Goal: Transaction & Acquisition: Book appointment/travel/reservation

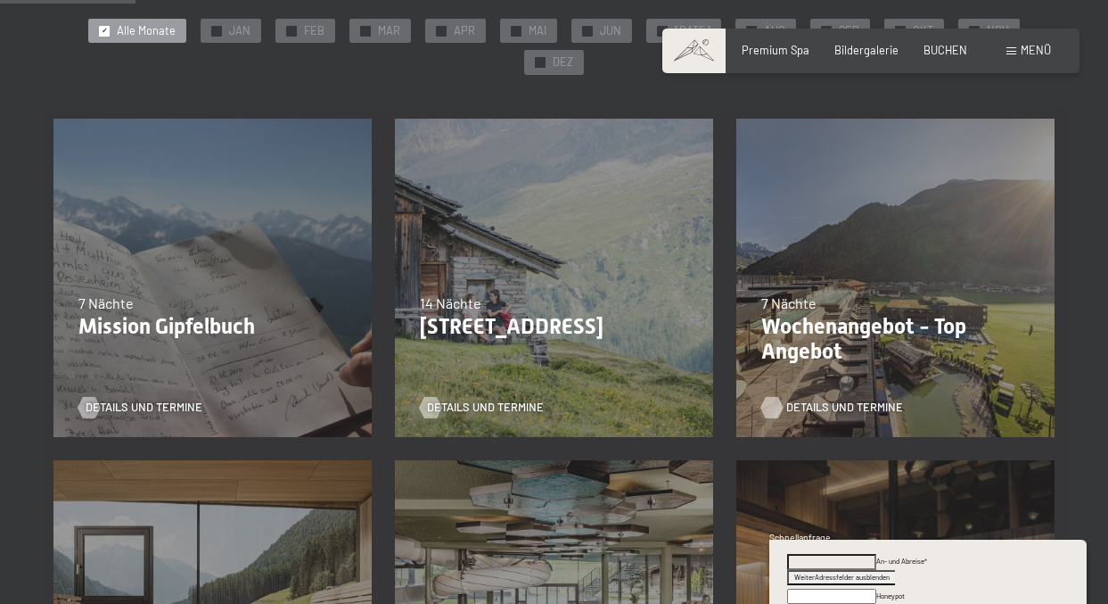
click at [812, 399] on span "Details und Termine" at bounding box center [844, 407] width 117 height 16
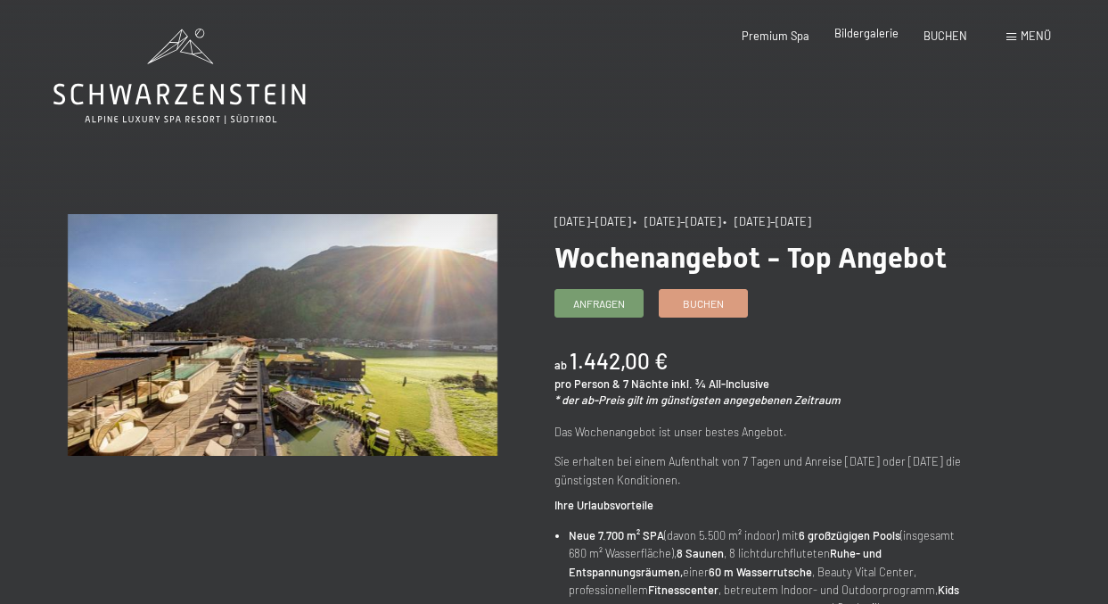
click at [856, 36] on span "Bildergalerie" at bounding box center [867, 33] width 64 height 14
click at [1033, 37] on span "Menü" at bounding box center [1036, 36] width 30 height 14
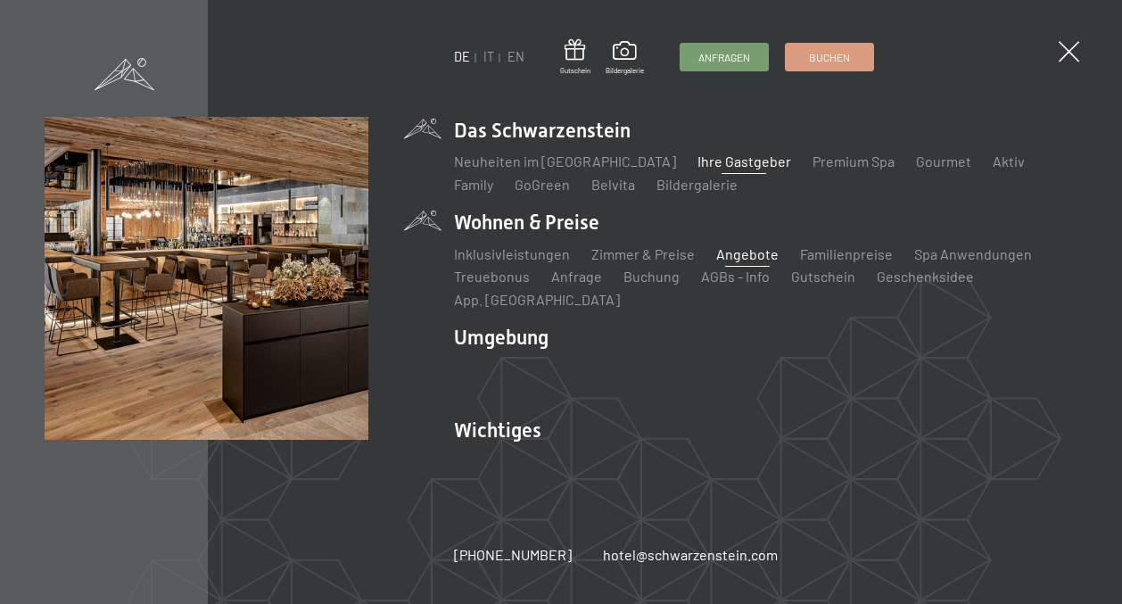
click at [725, 164] on link "Ihre Gastgeber" at bounding box center [744, 160] width 94 height 17
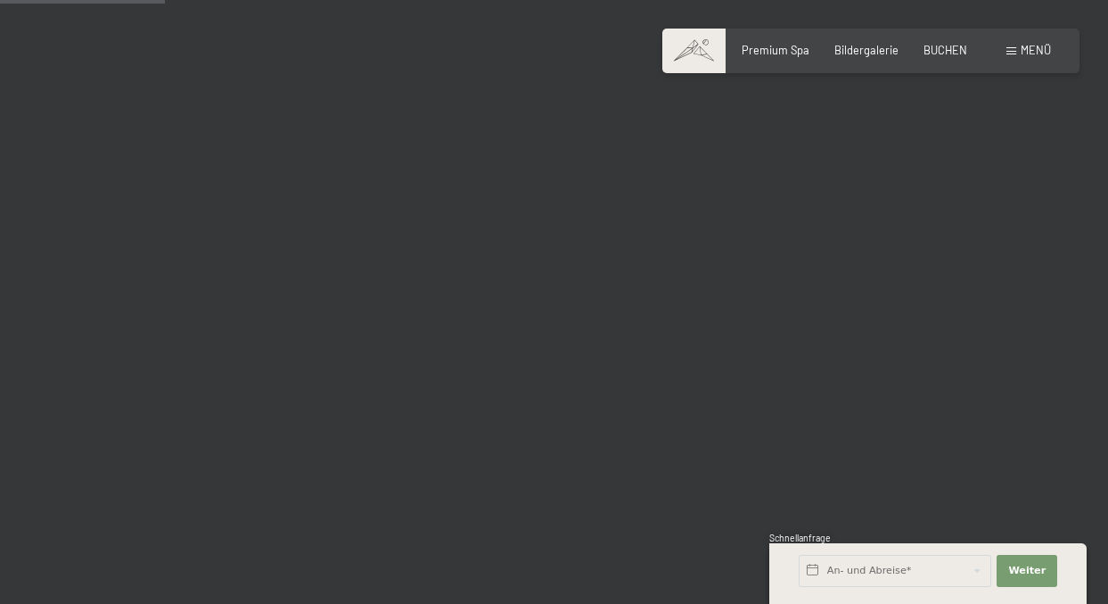
scroll to position [2586, 0]
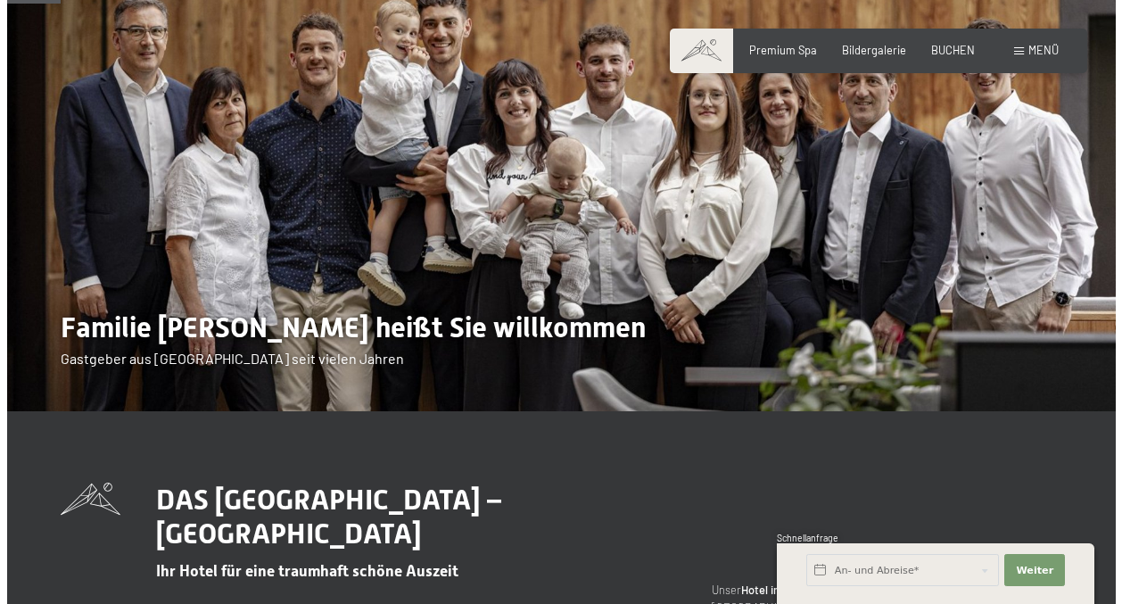
scroll to position [125, 0]
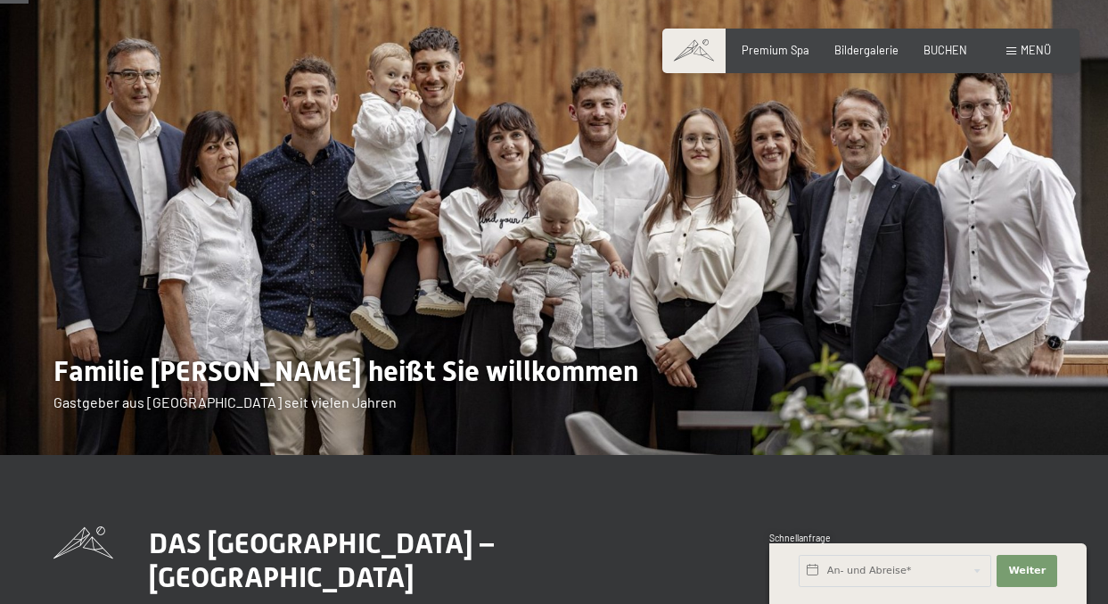
click at [1012, 53] on span at bounding box center [1012, 51] width 10 height 8
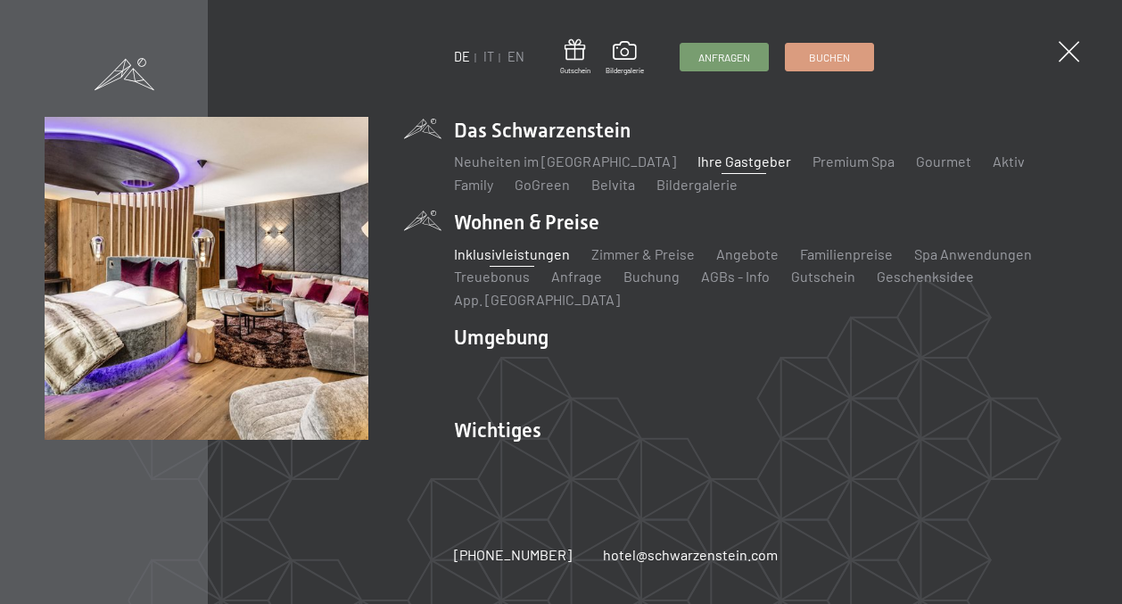
click at [511, 253] on link "Inklusivleistungen" at bounding box center [512, 253] width 116 height 17
click at [633, 252] on link "Zimmer & Preise" at bounding box center [642, 253] width 103 height 17
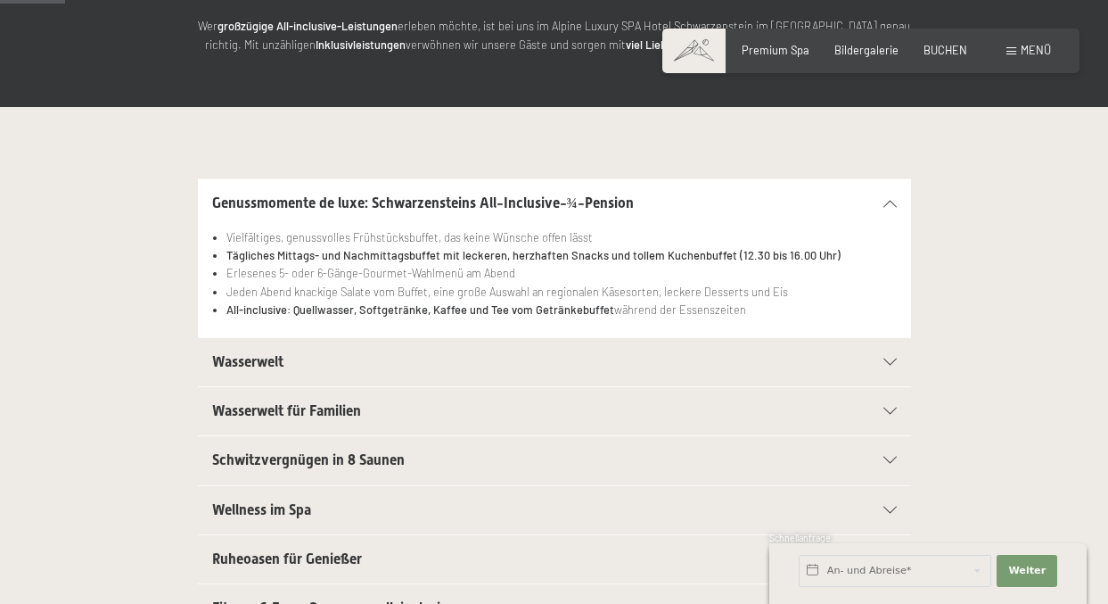
scroll to position [267, 0]
click at [520, 349] on div "Wasserwelt" at bounding box center [554, 362] width 685 height 48
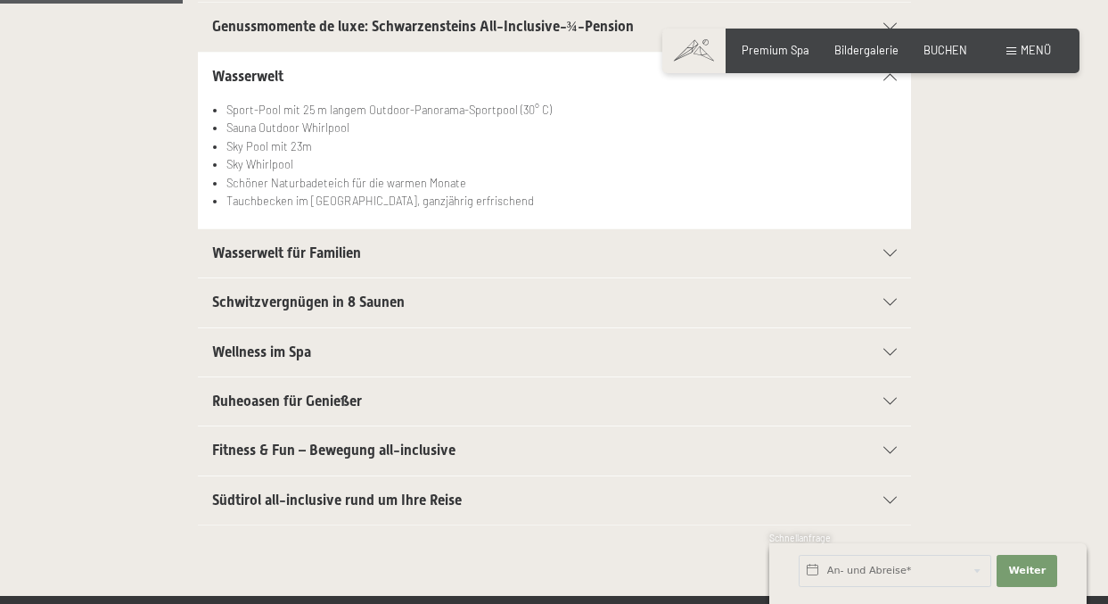
scroll to position [446, 0]
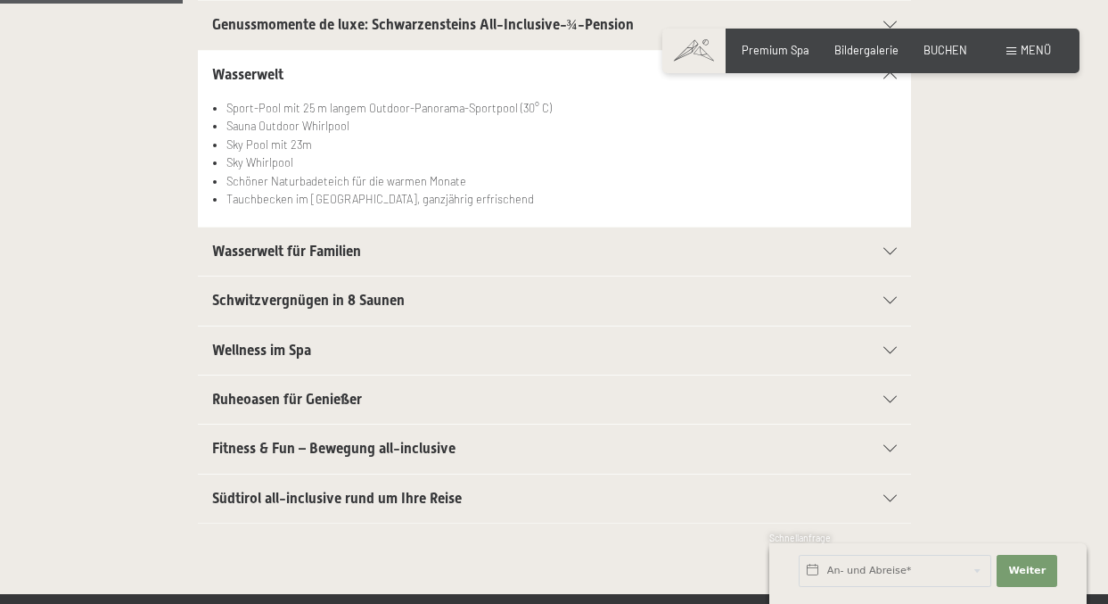
click at [550, 307] on h2 "Schwitzvergnügen in 8 Saunen" at bounding box center [520, 301] width 616 height 20
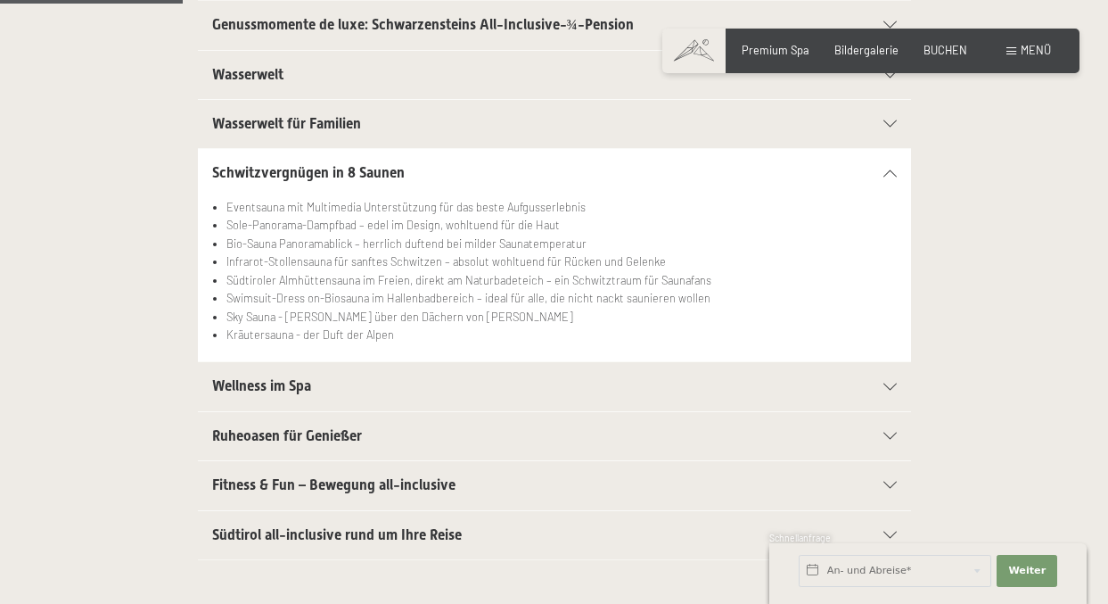
click at [526, 388] on h2 "Wellness im Spa" at bounding box center [520, 386] width 616 height 20
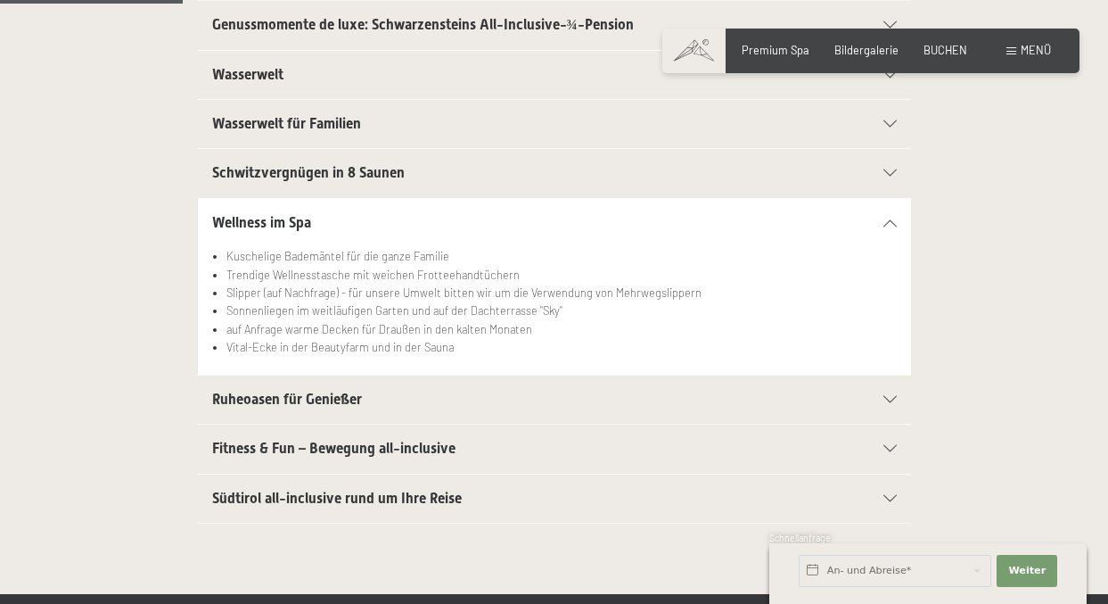
click at [409, 401] on h2 "Ruheoasen für Genießer" at bounding box center [520, 400] width 616 height 20
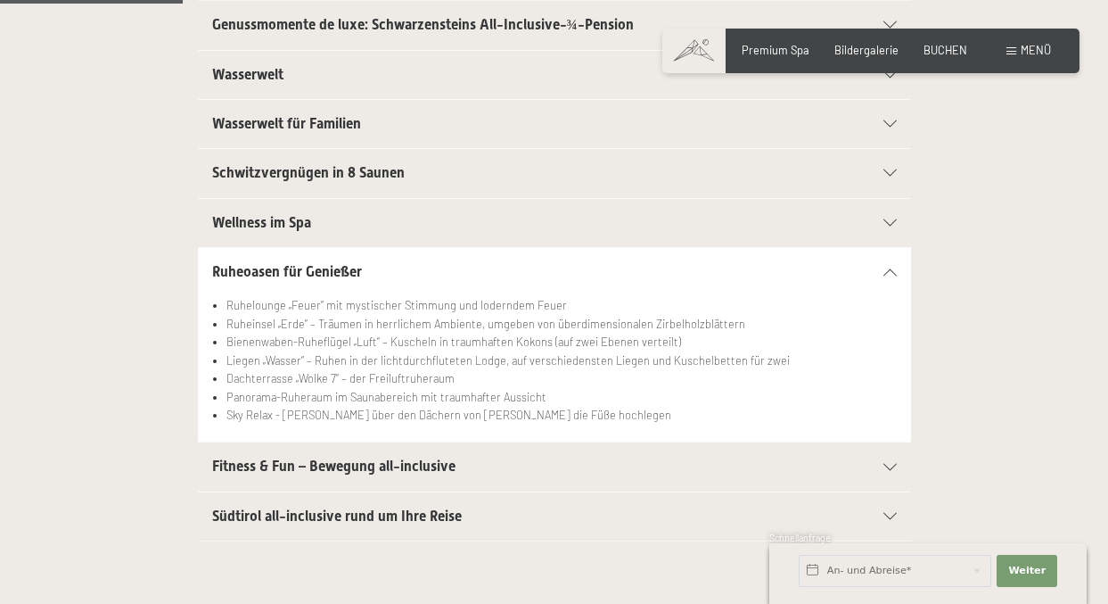
click at [466, 472] on h2 "Fitness & Fun – Bewegung all-inclusive" at bounding box center [520, 467] width 616 height 20
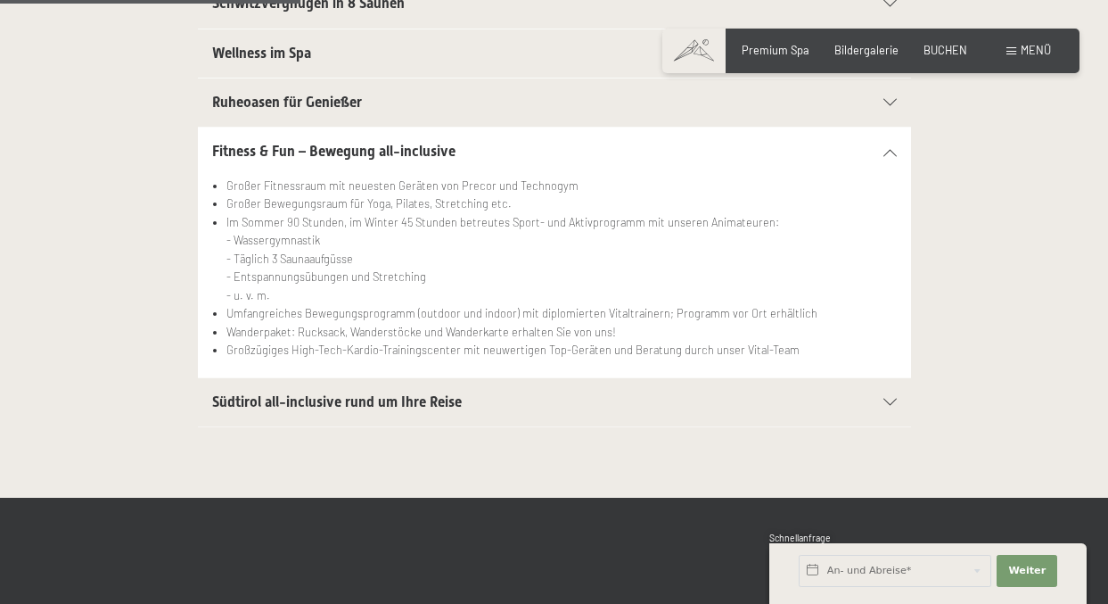
scroll to position [802, 0]
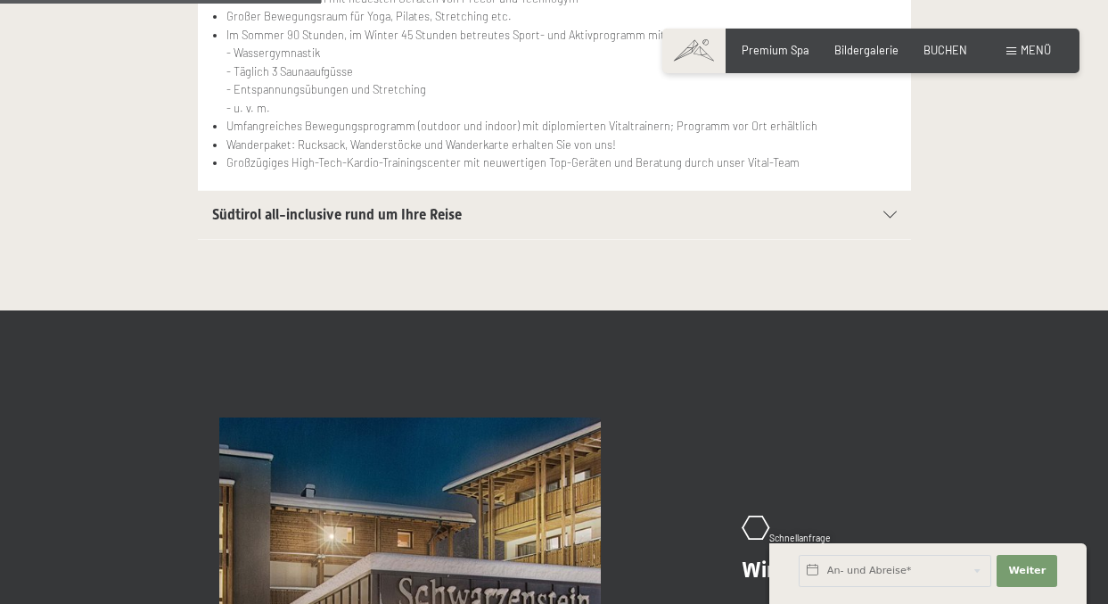
click at [430, 214] on span "Südtirol all-inclusive rund um Ihre Reise" at bounding box center [337, 214] width 250 height 17
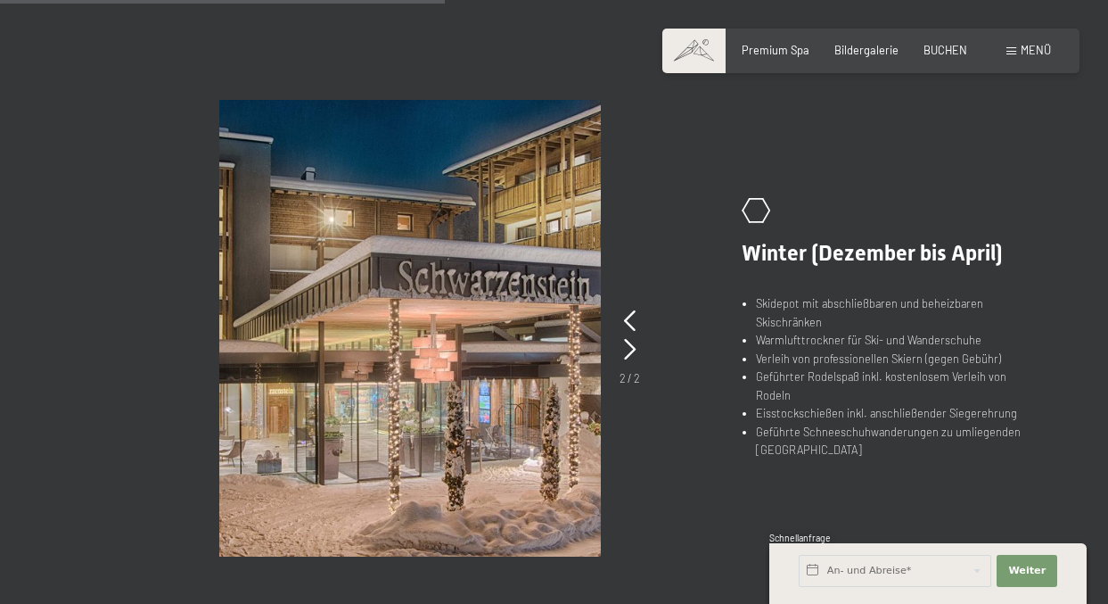
scroll to position [1070, 0]
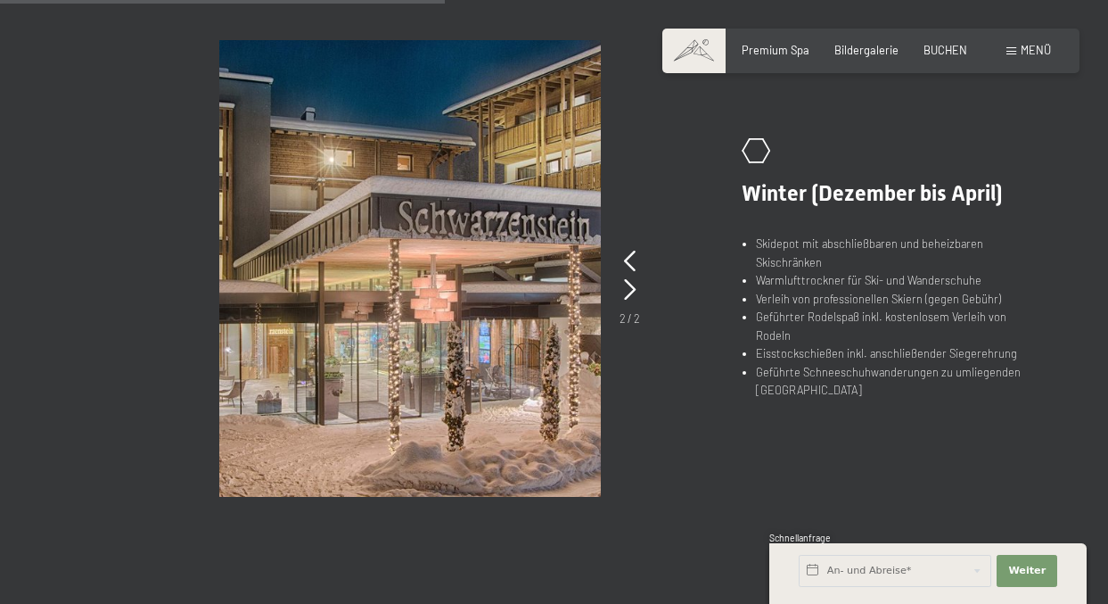
click at [620, 288] on picture at bounding box center [462, 268] width 487 height 457
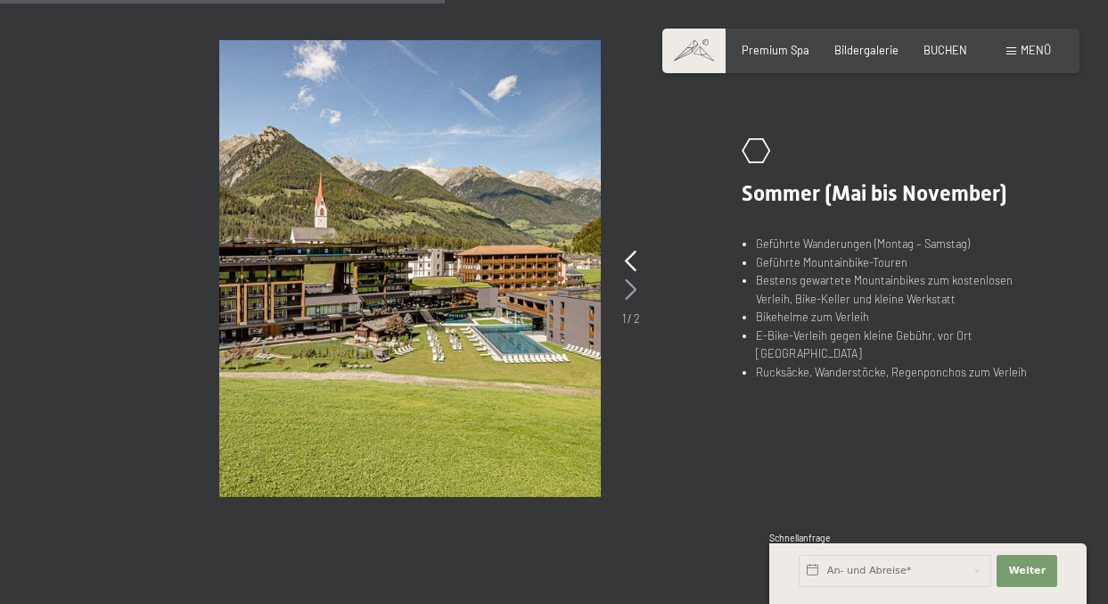
click at [629, 288] on icon at bounding box center [631, 289] width 12 height 21
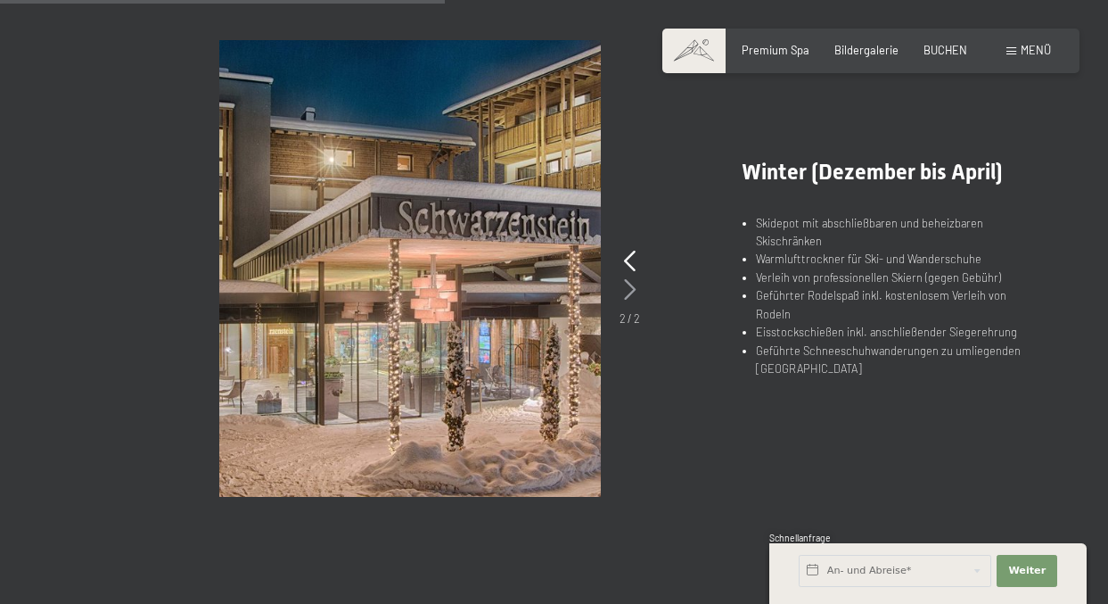
click at [629, 288] on icon at bounding box center [630, 289] width 12 height 21
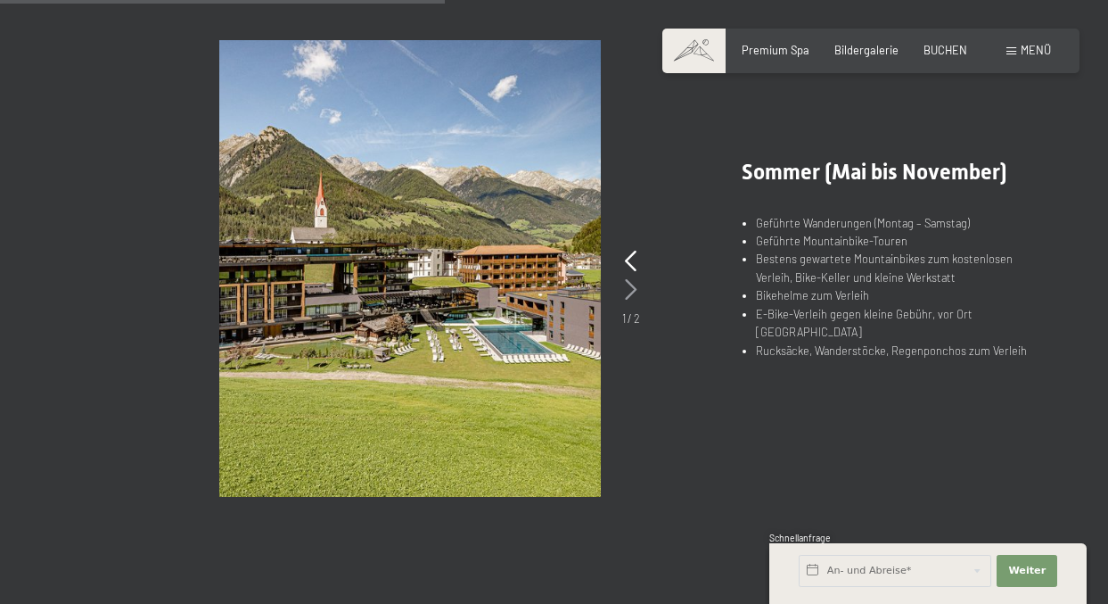
click at [629, 288] on icon at bounding box center [631, 289] width 12 height 21
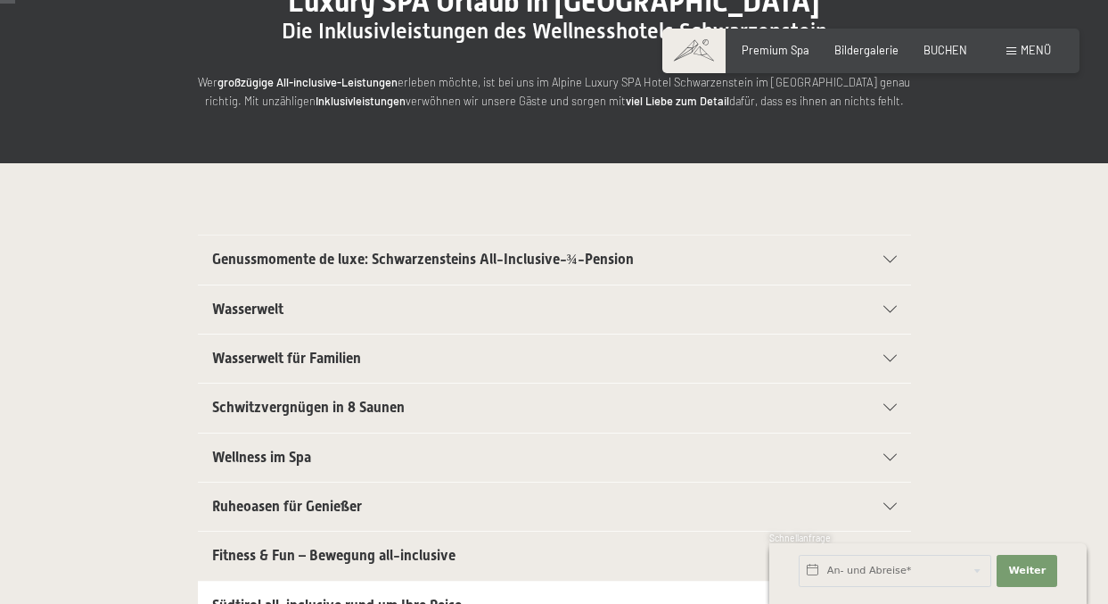
scroll to position [0, 0]
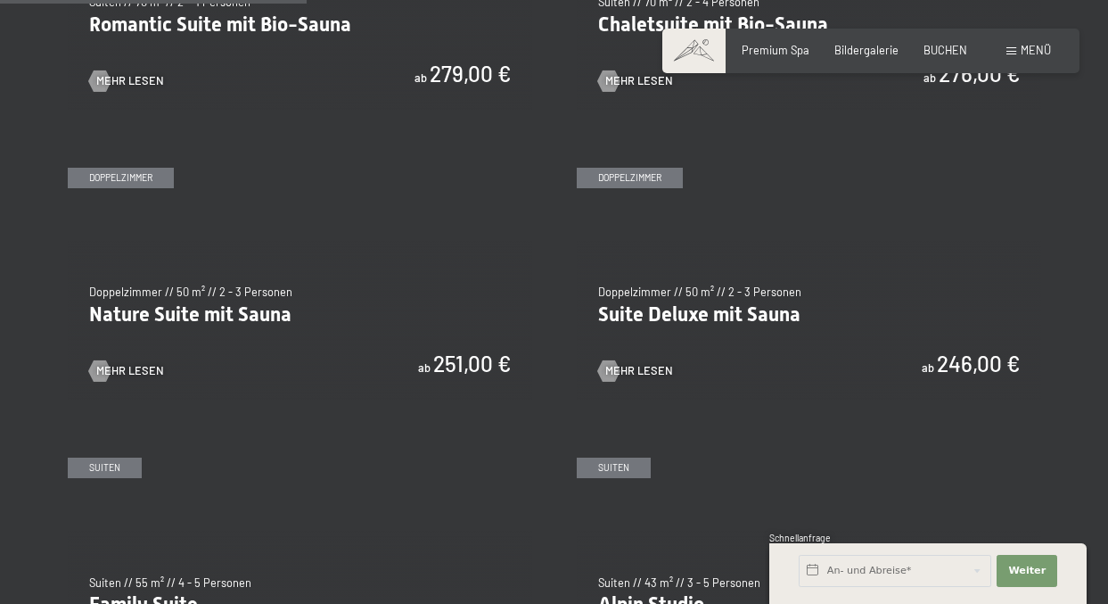
scroll to position [1159, 0]
